Goal: Find specific page/section: Find specific page/section

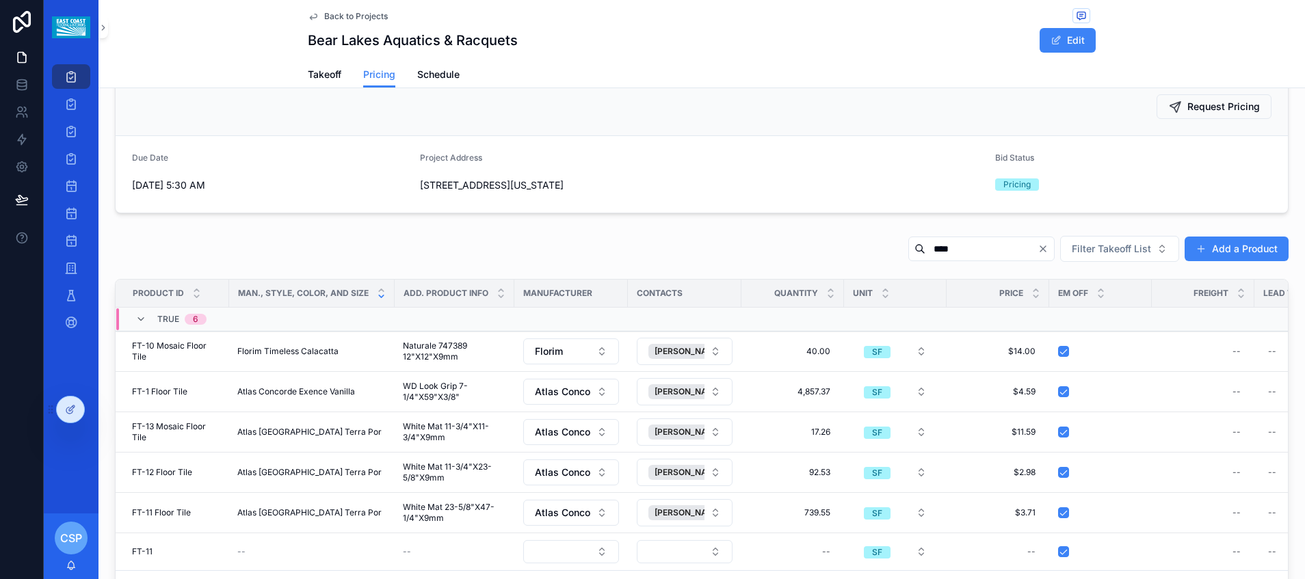
scroll to position [58, 0]
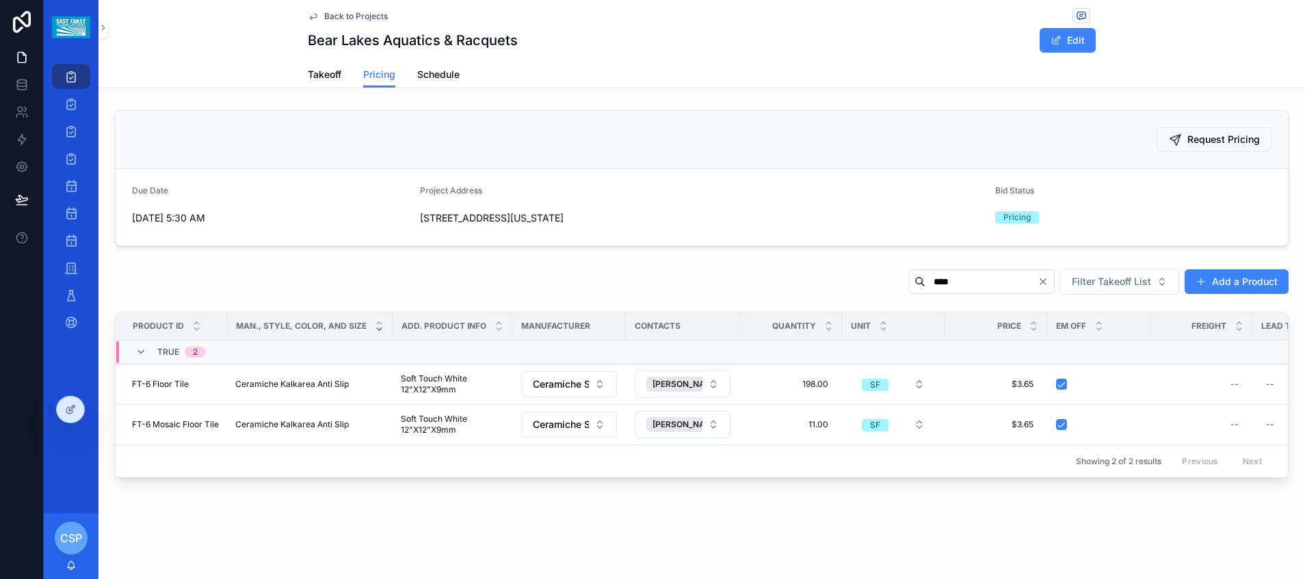
click at [973, 283] on input "****" at bounding box center [982, 281] width 112 height 19
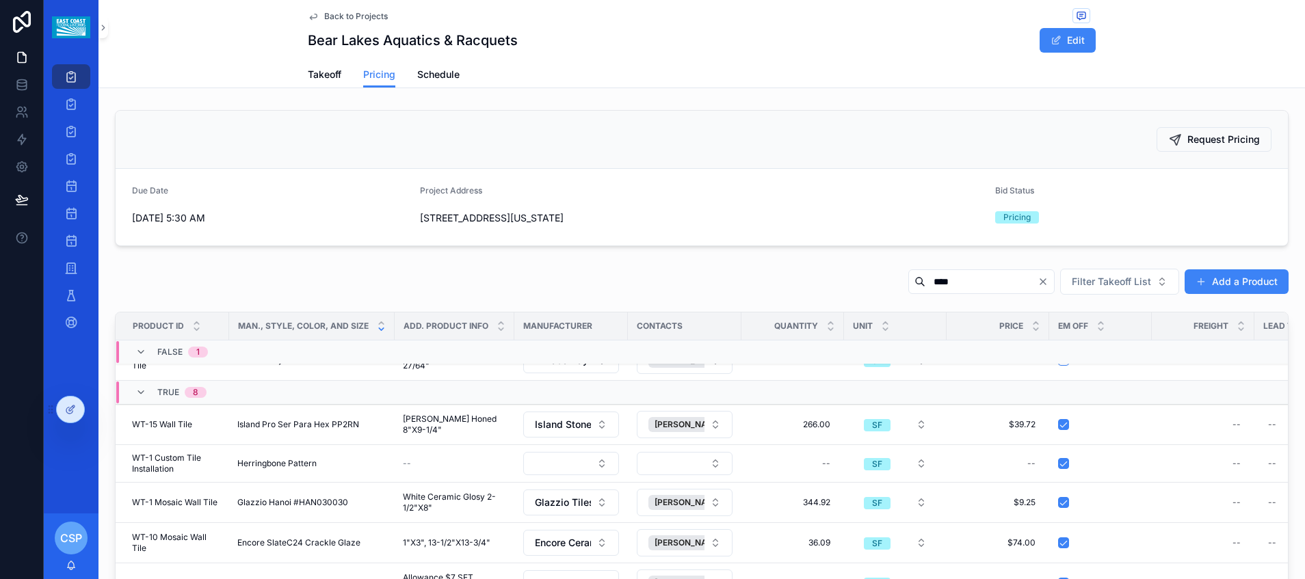
scroll to position [42, 0]
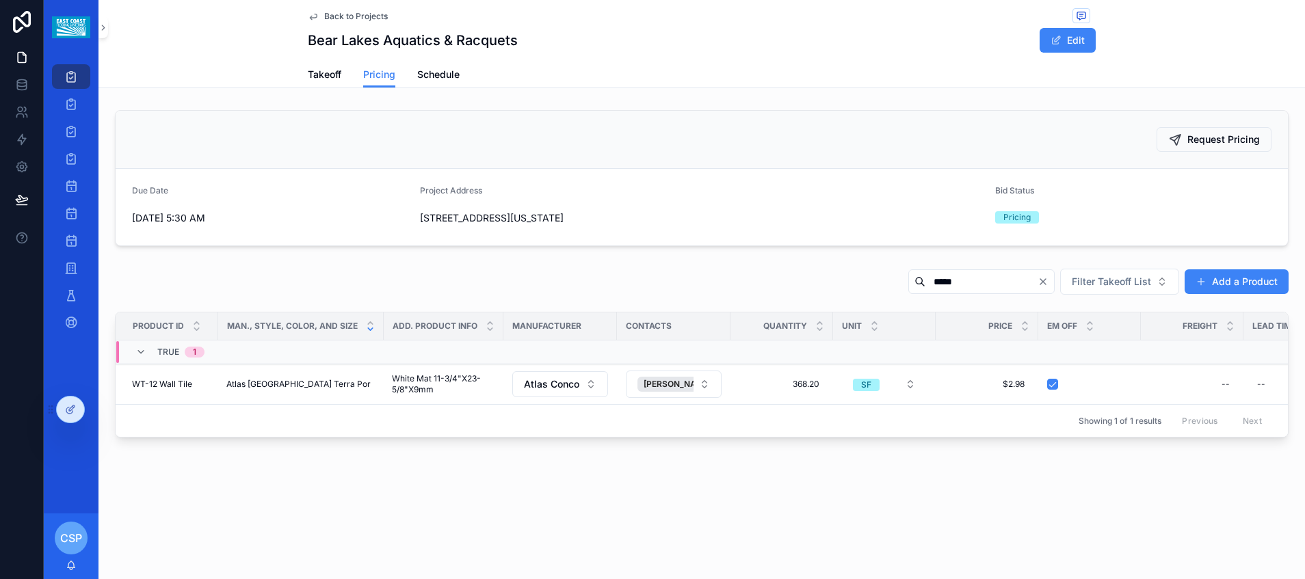
type input "*****"
